Goal: Check status: Check status

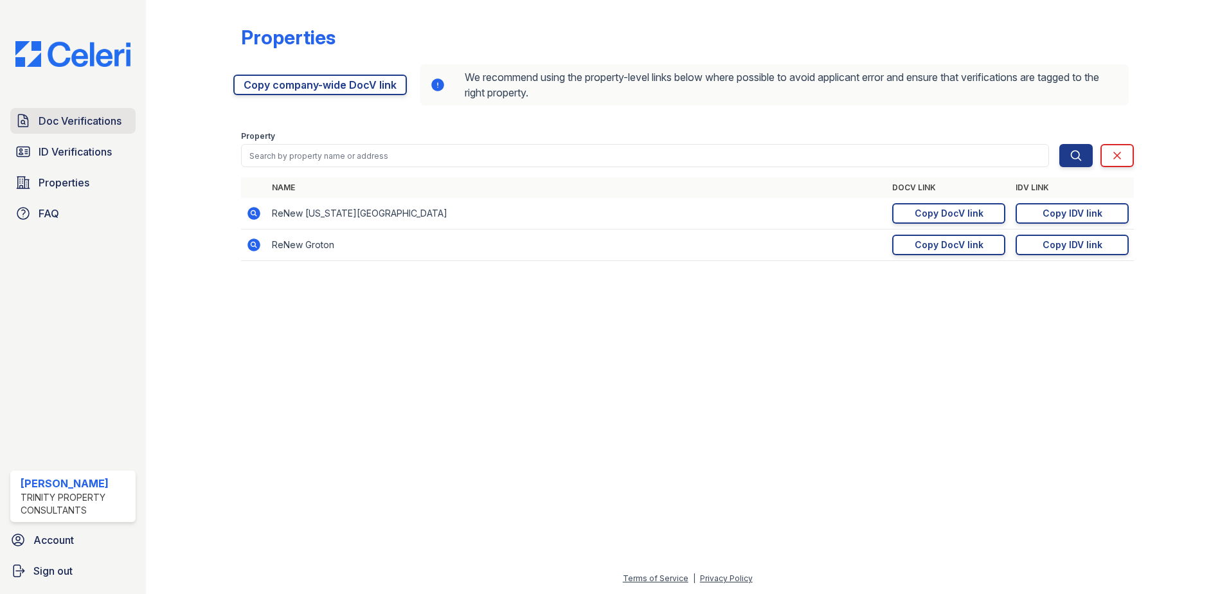
click at [67, 123] on span "Doc Verifications" at bounding box center [80, 120] width 83 height 15
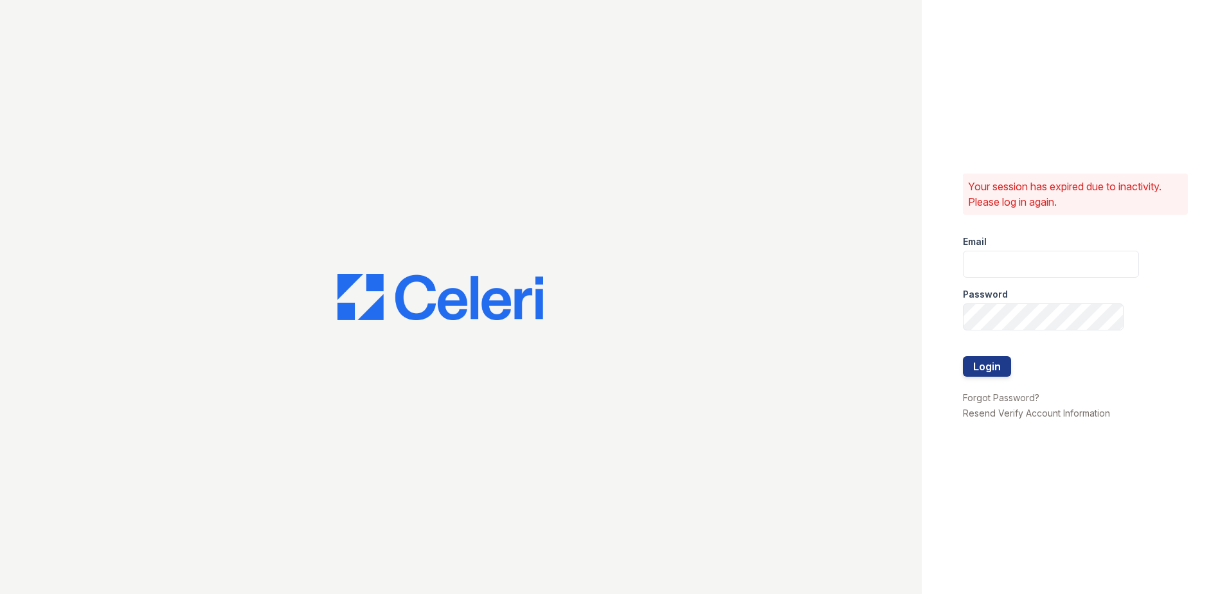
type input "[EMAIL_ADDRESS][DOMAIN_NAME]"
click at [970, 362] on button "Login" at bounding box center [987, 366] width 48 height 21
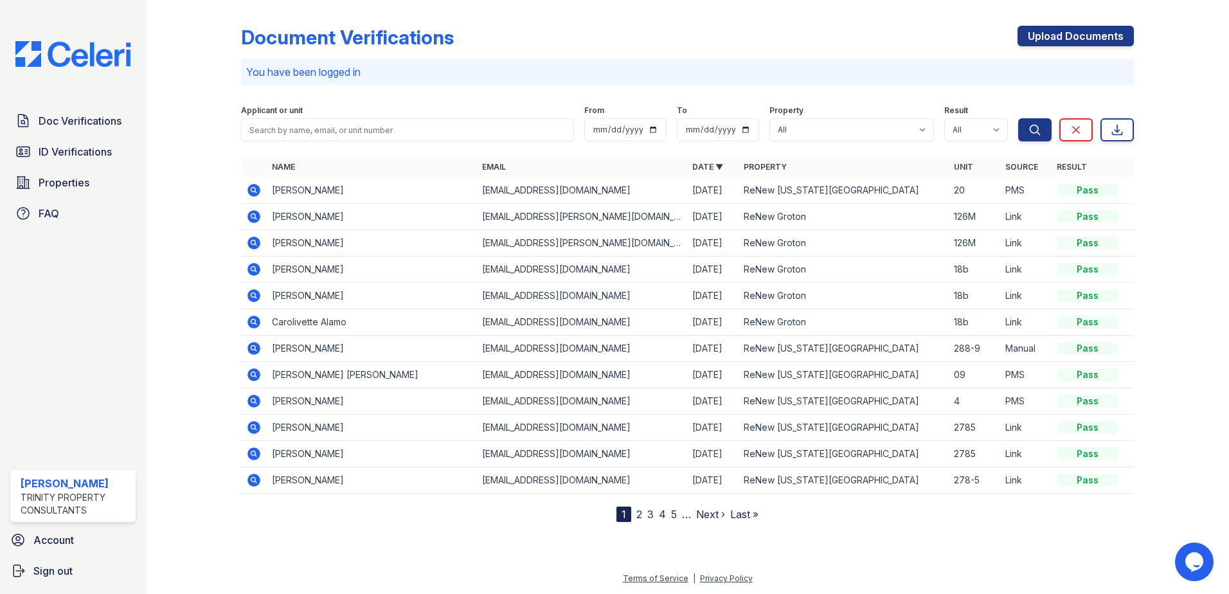
click at [253, 191] on icon at bounding box center [252, 189] width 3 height 3
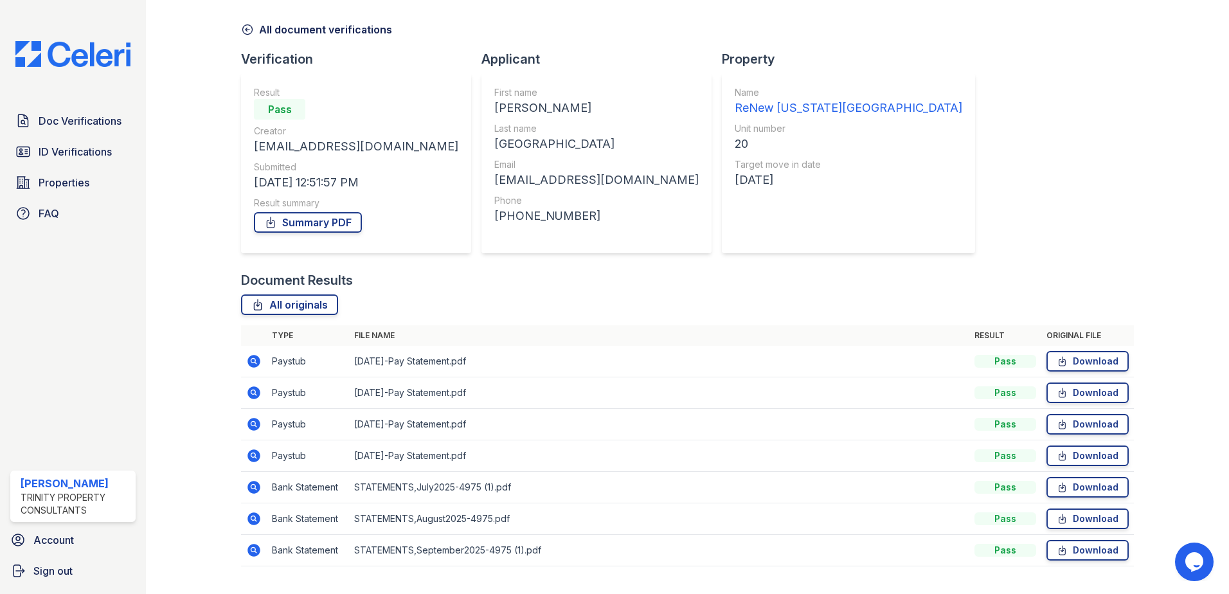
scroll to position [74, 0]
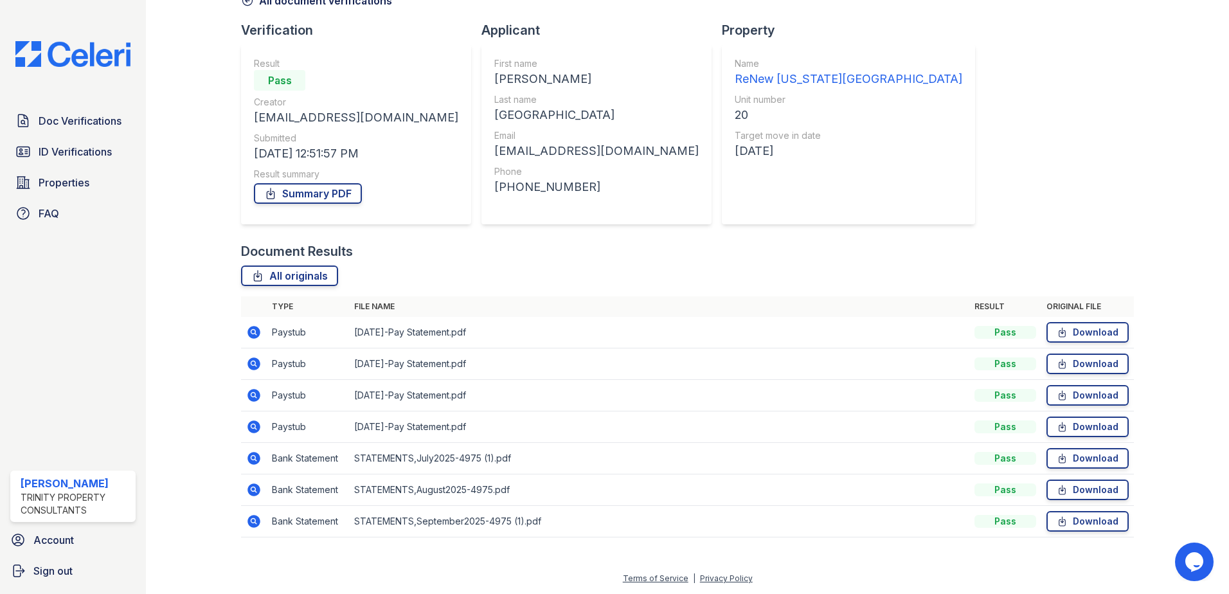
click at [256, 331] on icon at bounding box center [253, 332] width 13 height 13
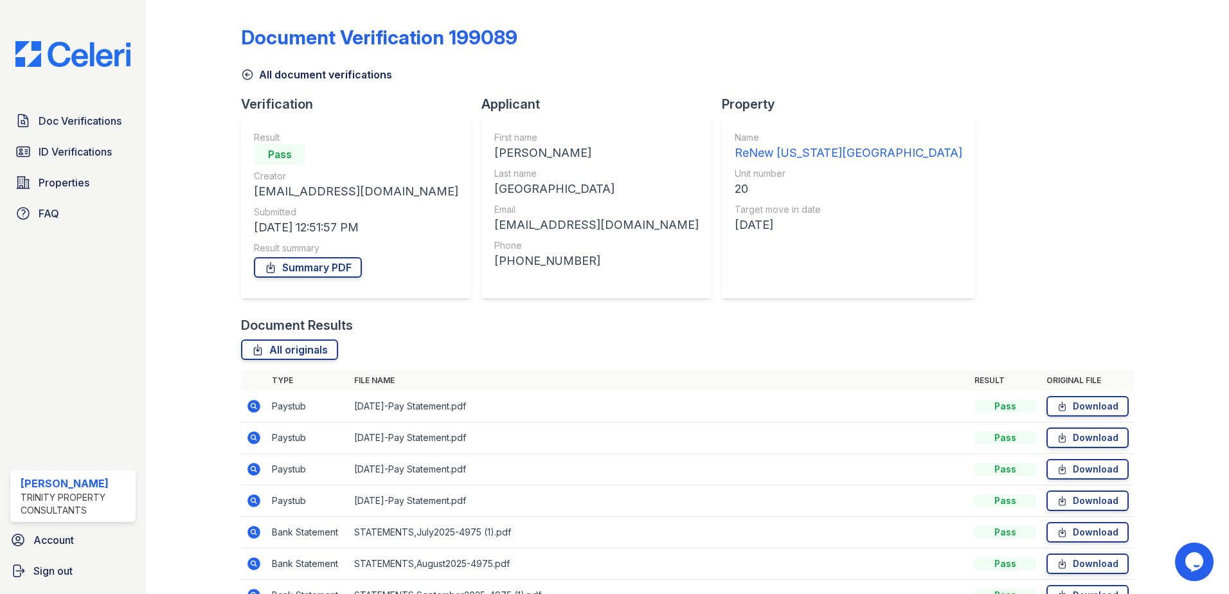
click at [244, 434] on td at bounding box center [254, 437] width 26 height 31
click at [248, 435] on icon at bounding box center [253, 437] width 13 height 13
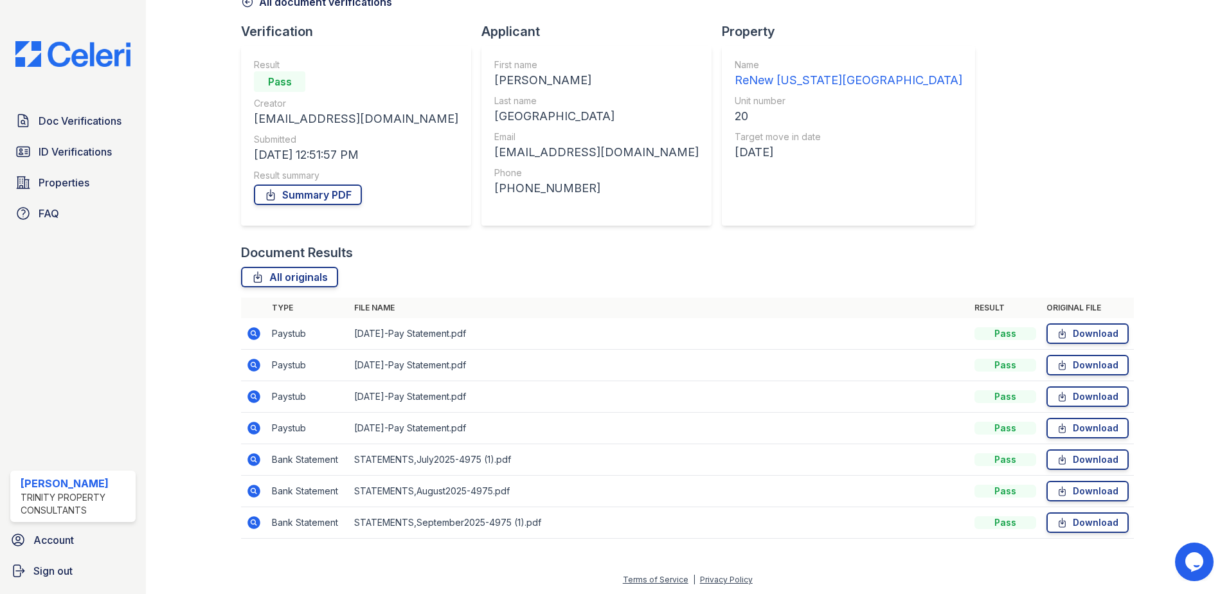
scroll to position [74, 0]
click at [259, 521] on icon at bounding box center [253, 521] width 13 height 13
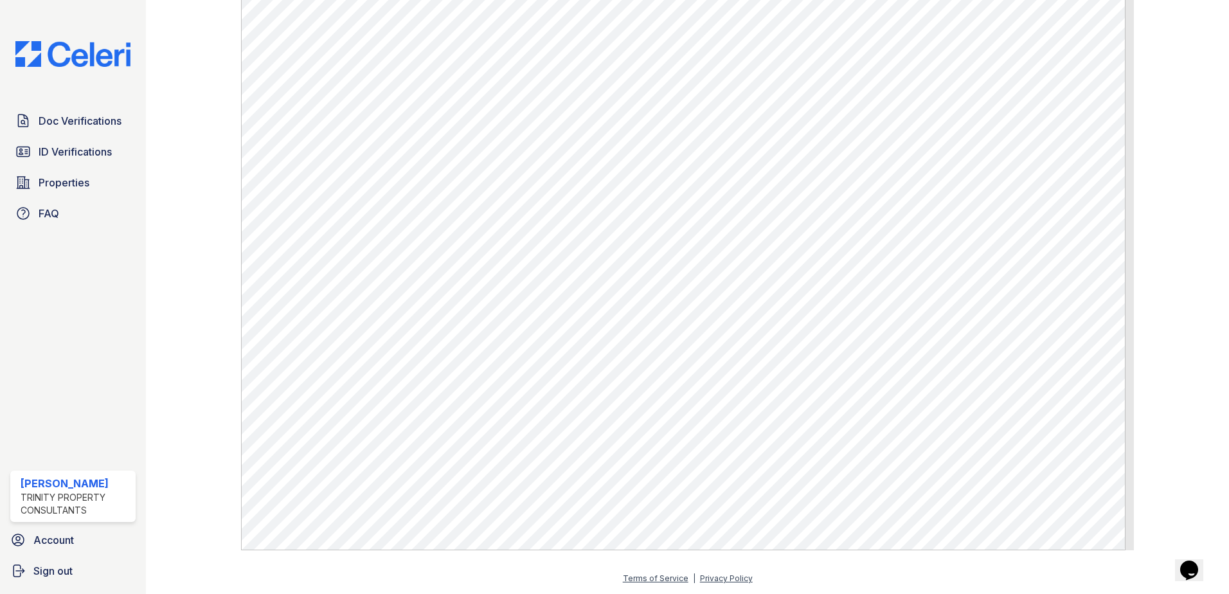
scroll to position [446, 0]
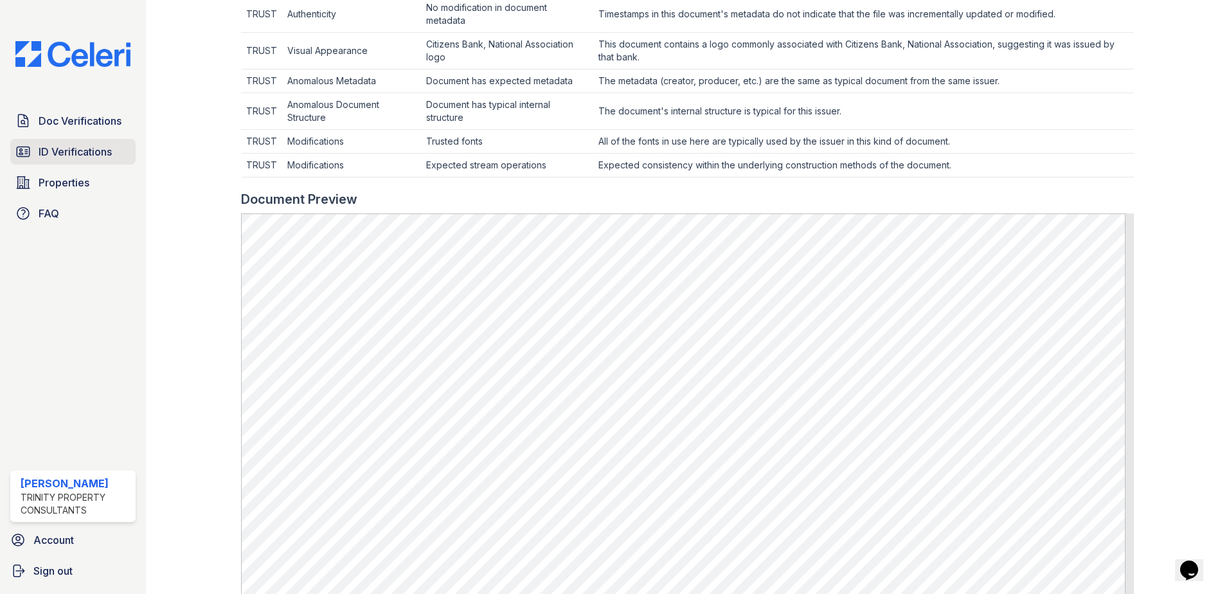
click at [107, 148] on span "ID Verifications" at bounding box center [75, 151] width 73 height 15
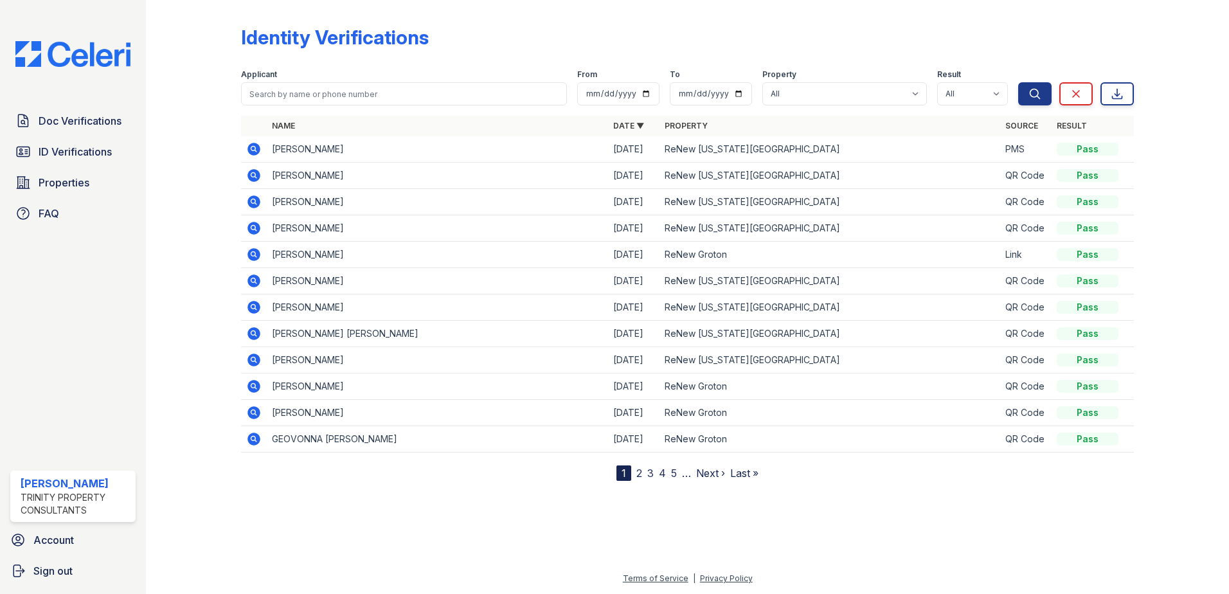
click at [258, 147] on icon at bounding box center [253, 149] width 13 height 13
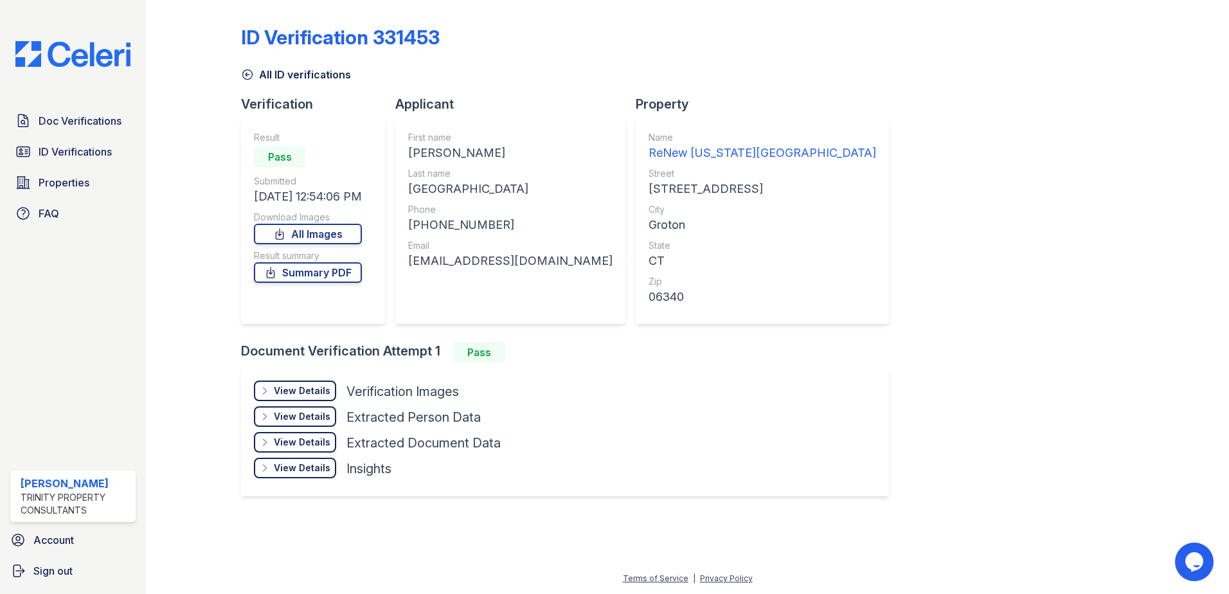
click at [269, 390] on icon at bounding box center [265, 391] width 10 height 10
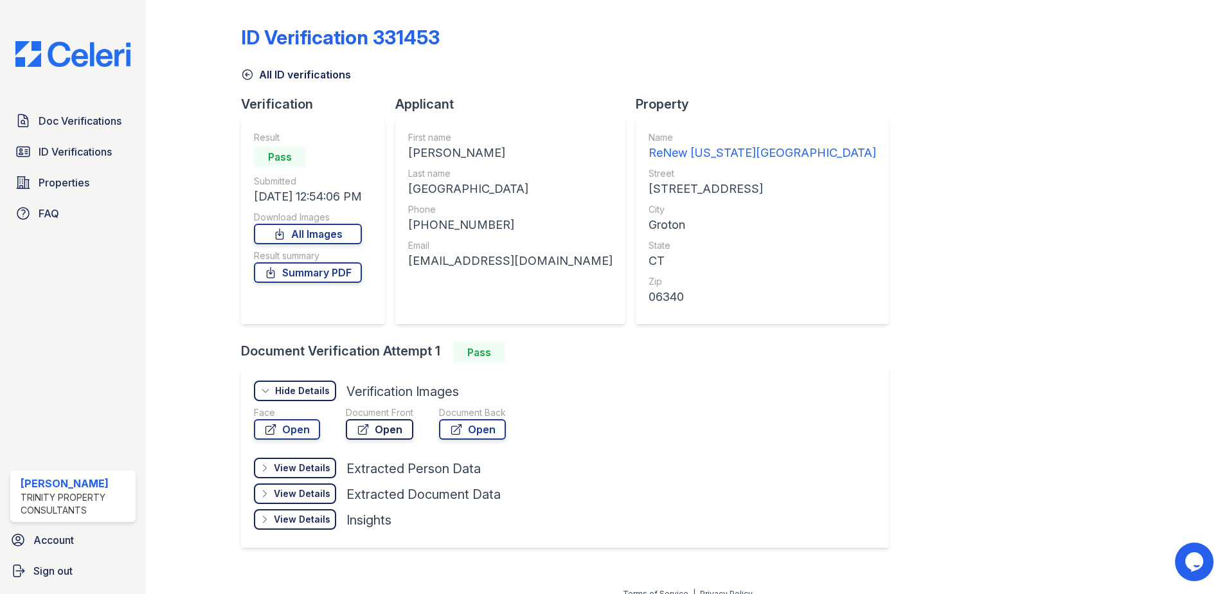
click at [372, 429] on link "Open" at bounding box center [379, 429] width 67 height 21
